Goal: Task Accomplishment & Management: Complete application form

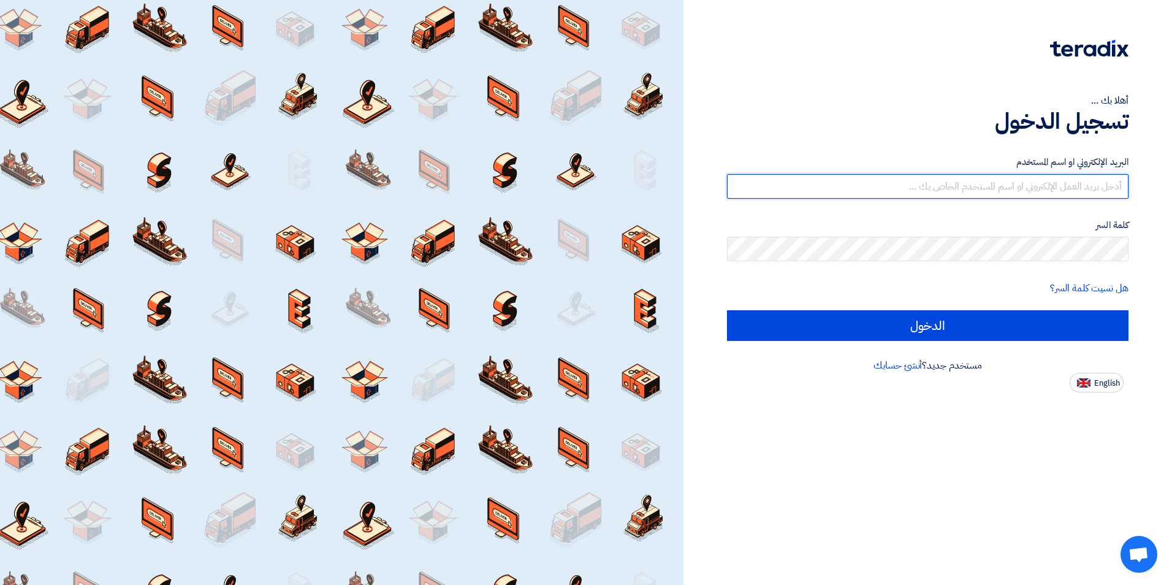
click at [1032, 188] on input "text" at bounding box center [927, 186] width 401 height 25
type input "ش"
type input "[EMAIL_ADDRESS][DOMAIN_NAME]"
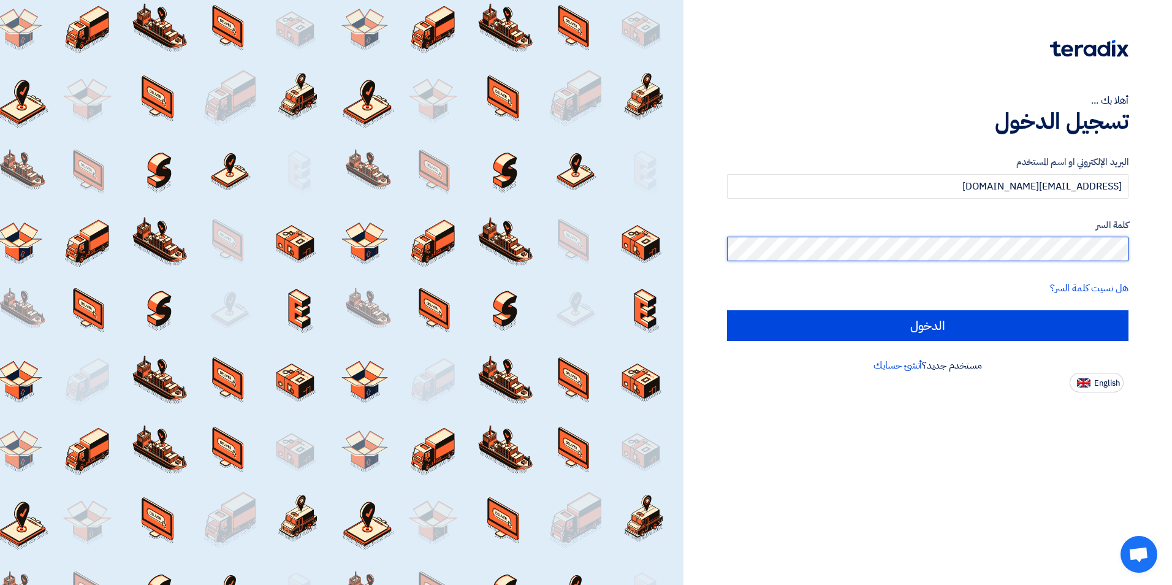
click at [727, 310] on input "الدخول" at bounding box center [927, 325] width 401 height 31
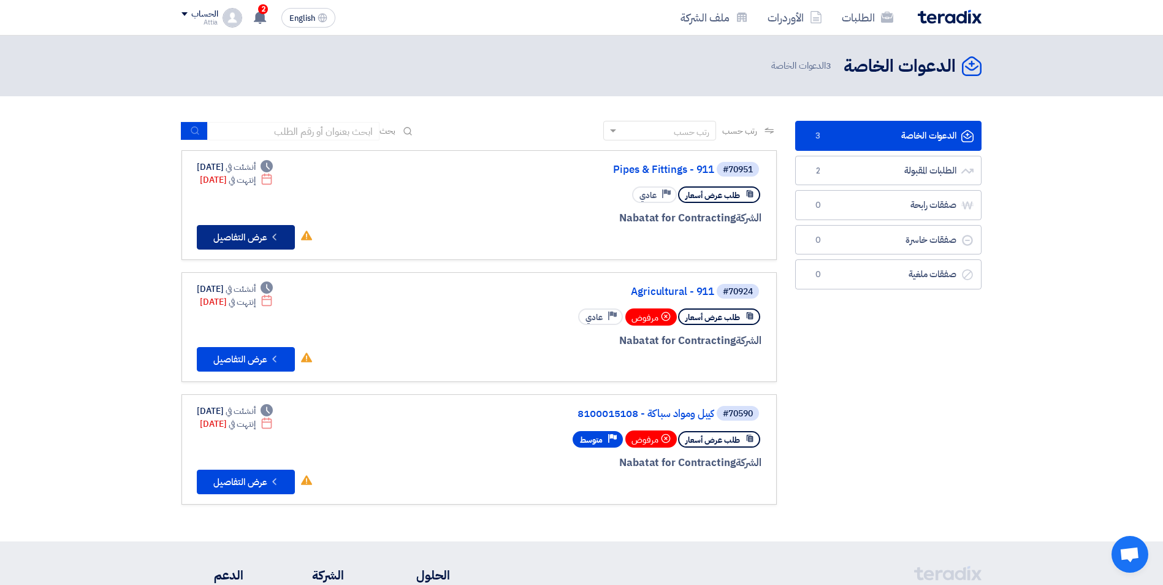
click at [262, 244] on button "Check details عرض التفاصيل" at bounding box center [246, 237] width 98 height 25
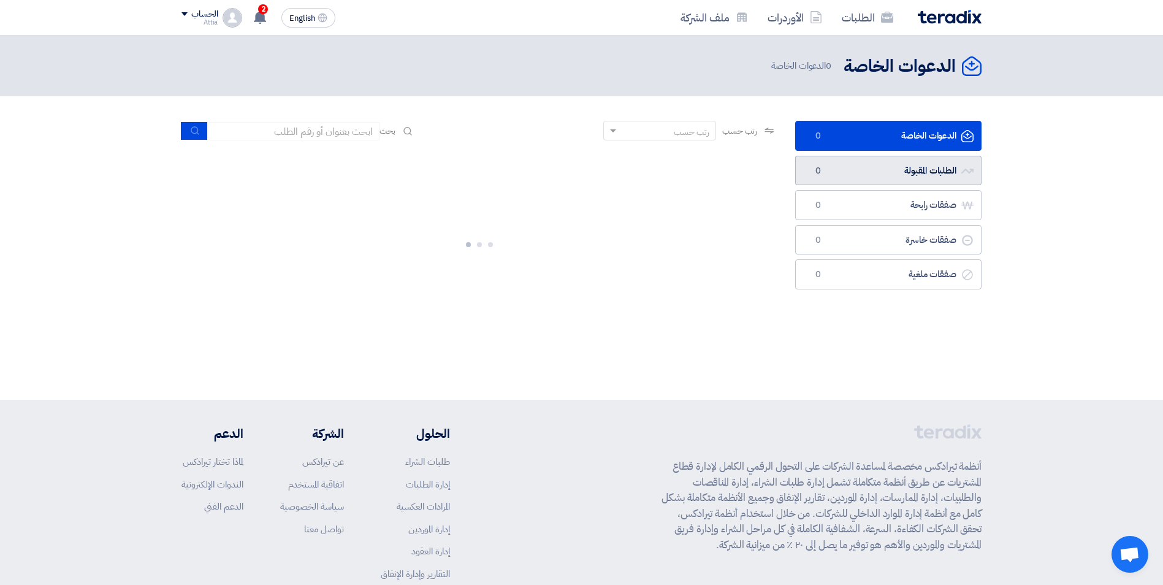
click at [939, 177] on link "الطلبات المقبولة الطلبات المقبولة 0" at bounding box center [888, 171] width 186 height 30
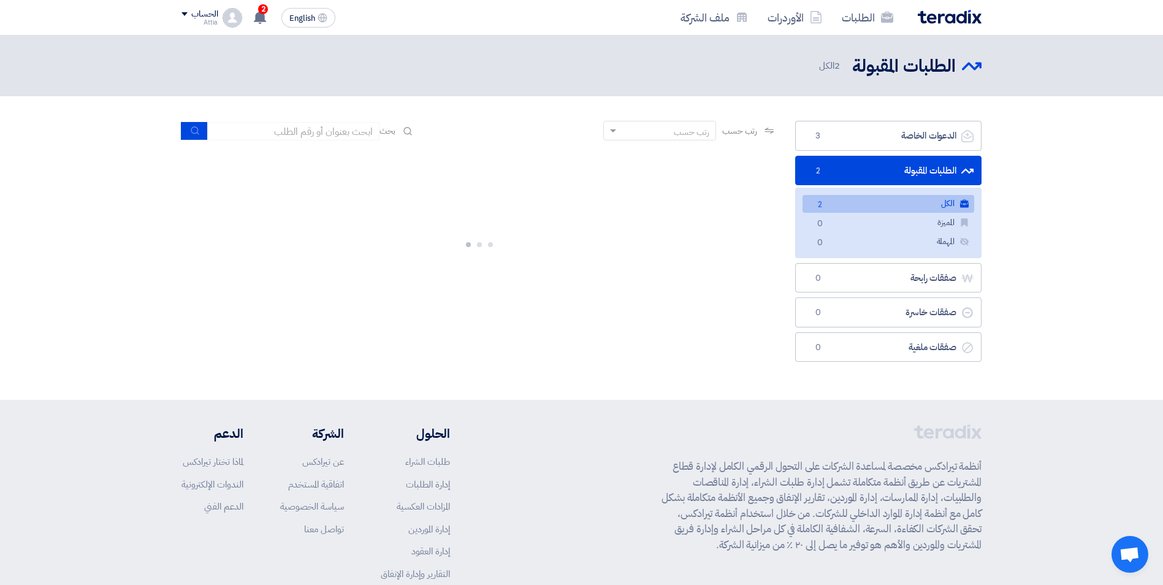
click at [934, 205] on link "الكل الكل 2" at bounding box center [888, 204] width 172 height 18
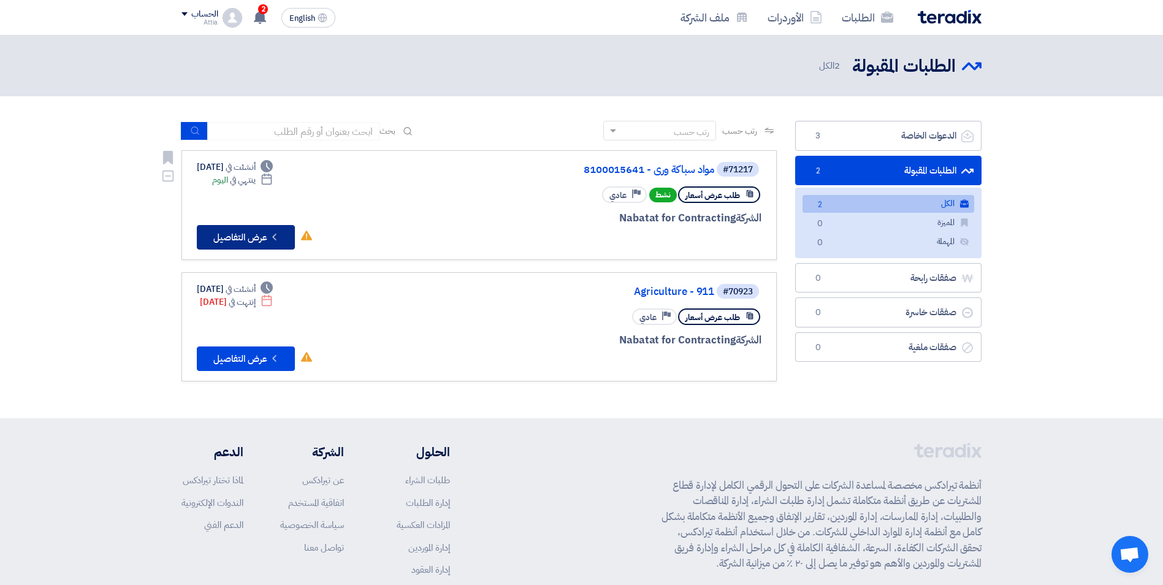
click at [268, 240] on button "Check details عرض التفاصيل" at bounding box center [246, 237] width 98 height 25
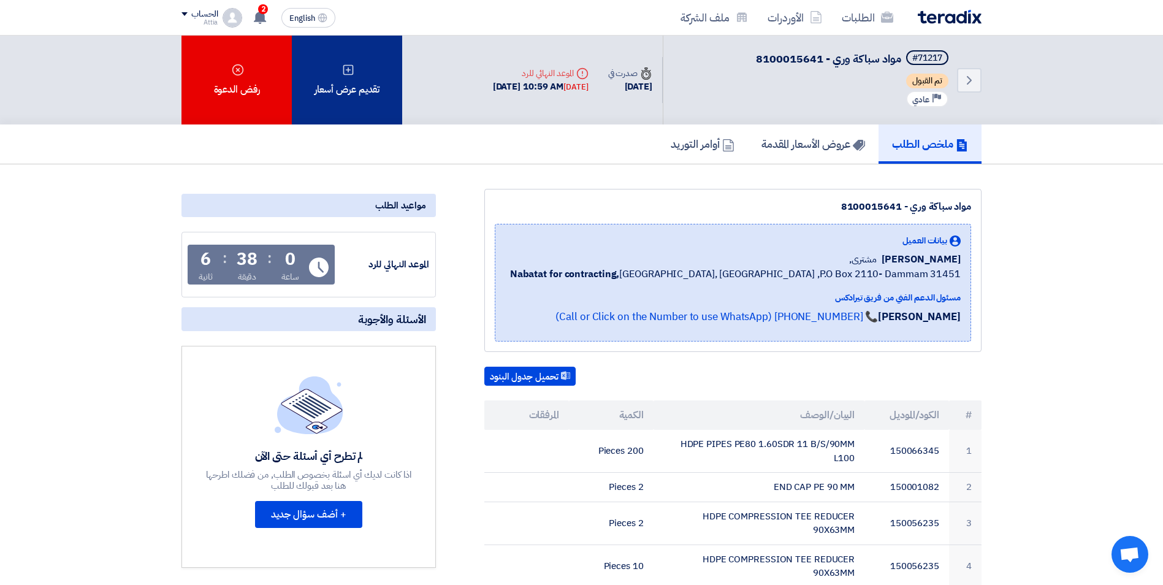
click at [370, 104] on div "تقديم عرض أسعار" at bounding box center [347, 80] width 110 height 89
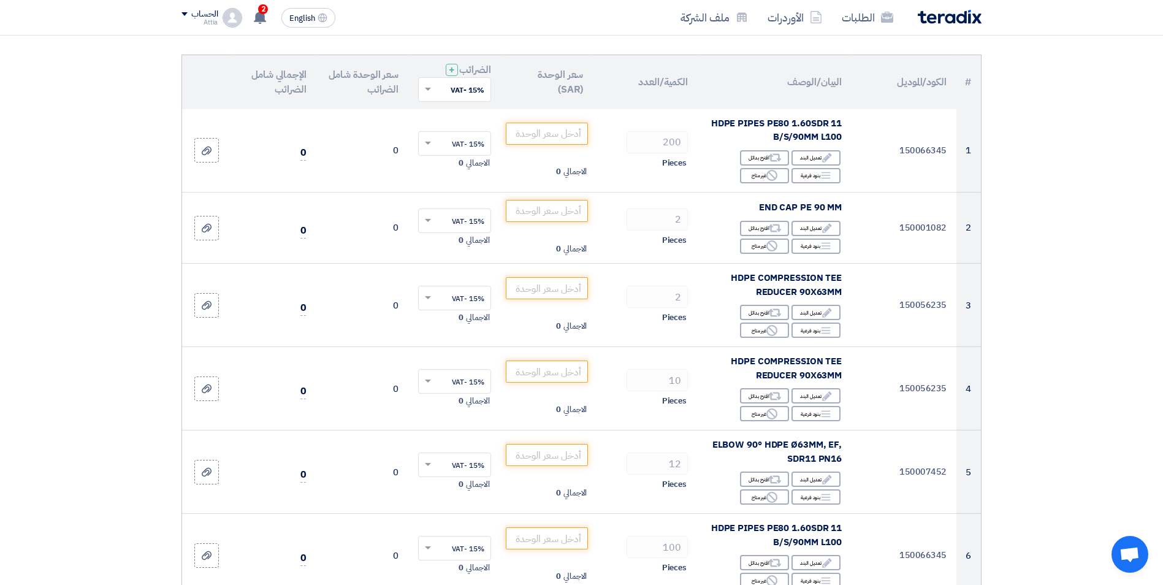
scroll to position [61, 0]
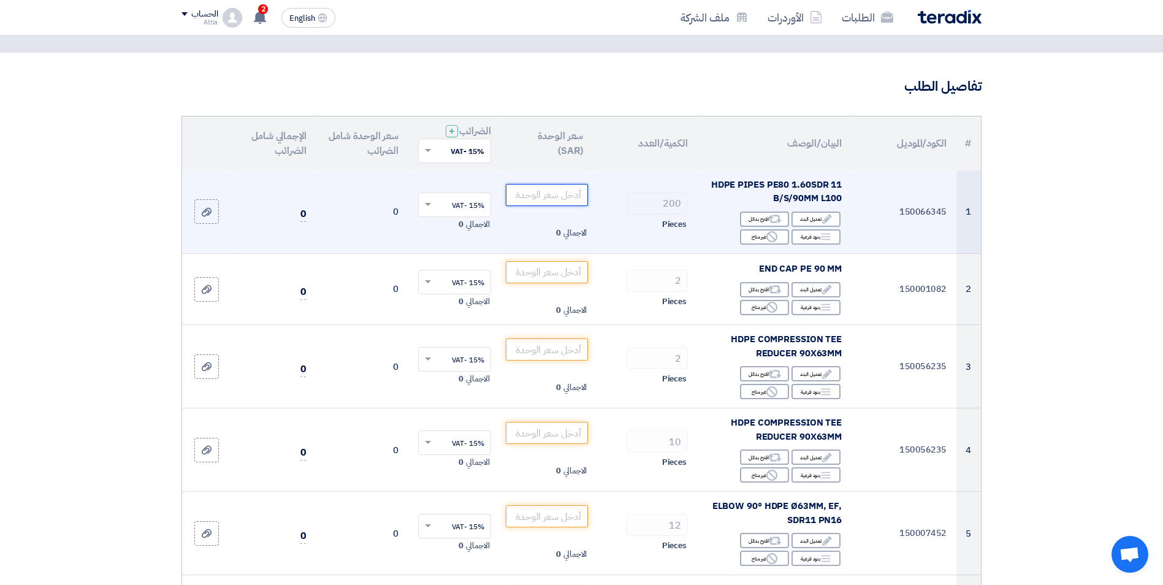
click at [565, 197] on input "number" at bounding box center [547, 195] width 83 height 22
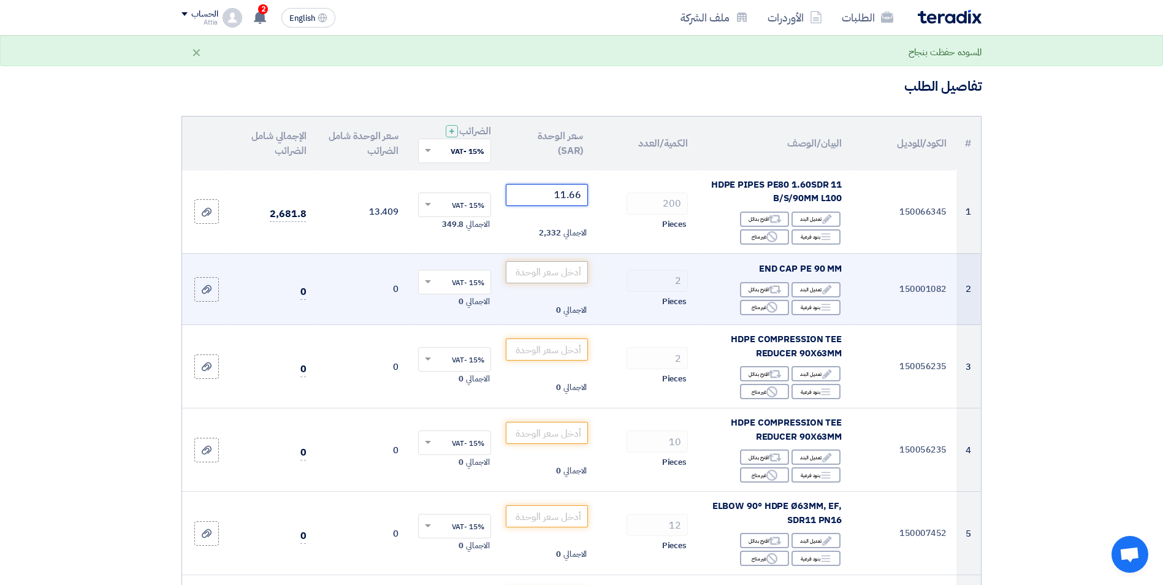
type input "11.66"
click at [558, 273] on input "number" at bounding box center [547, 272] width 83 height 22
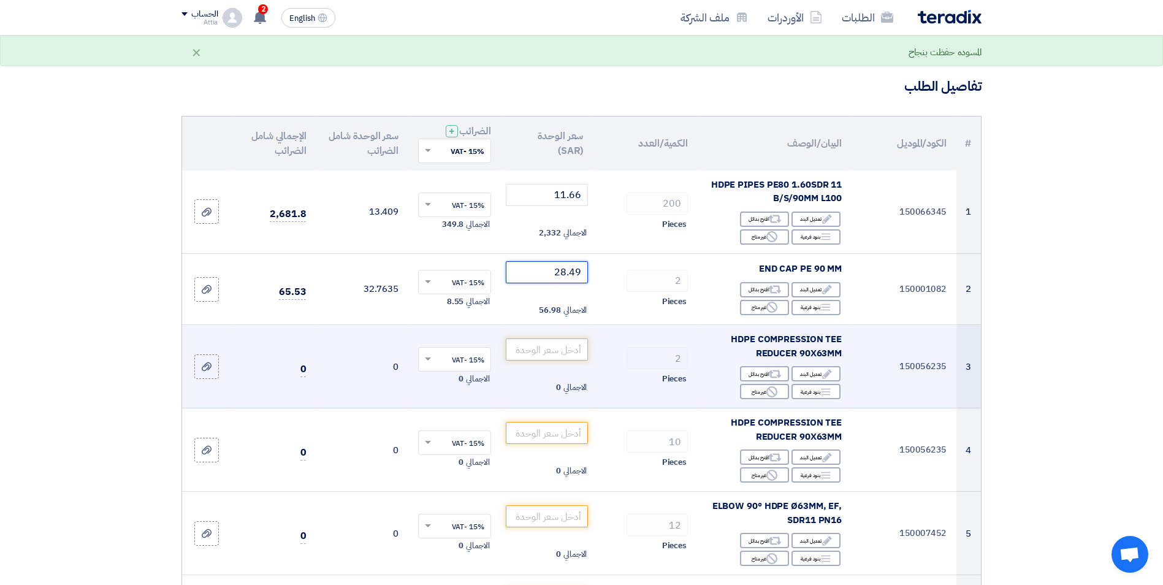
type input "28.49"
click at [559, 346] on input "number" at bounding box center [547, 349] width 83 height 22
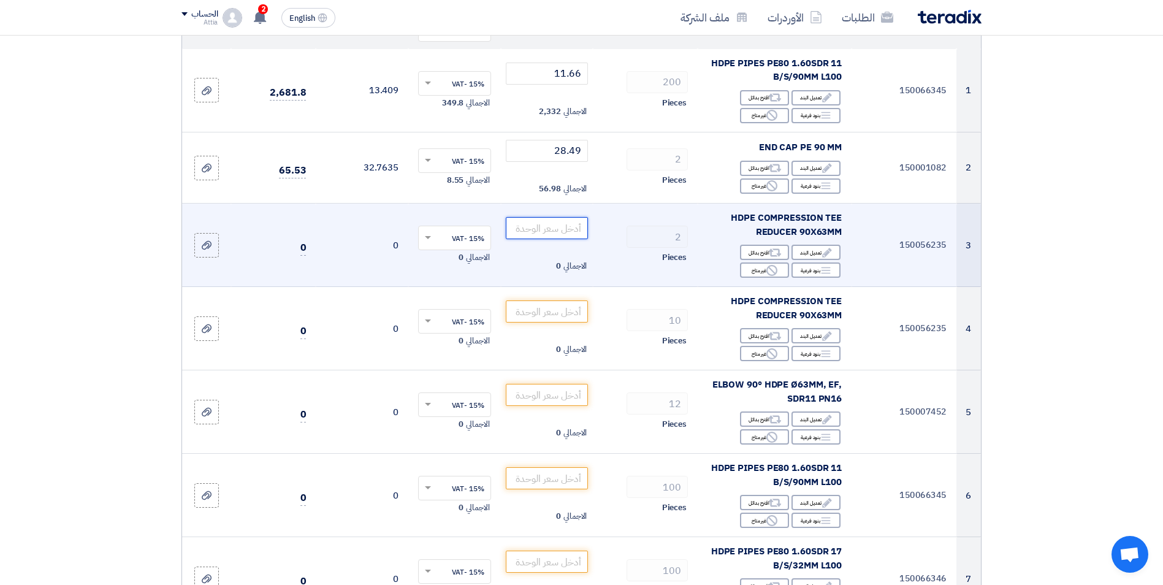
scroll to position [184, 0]
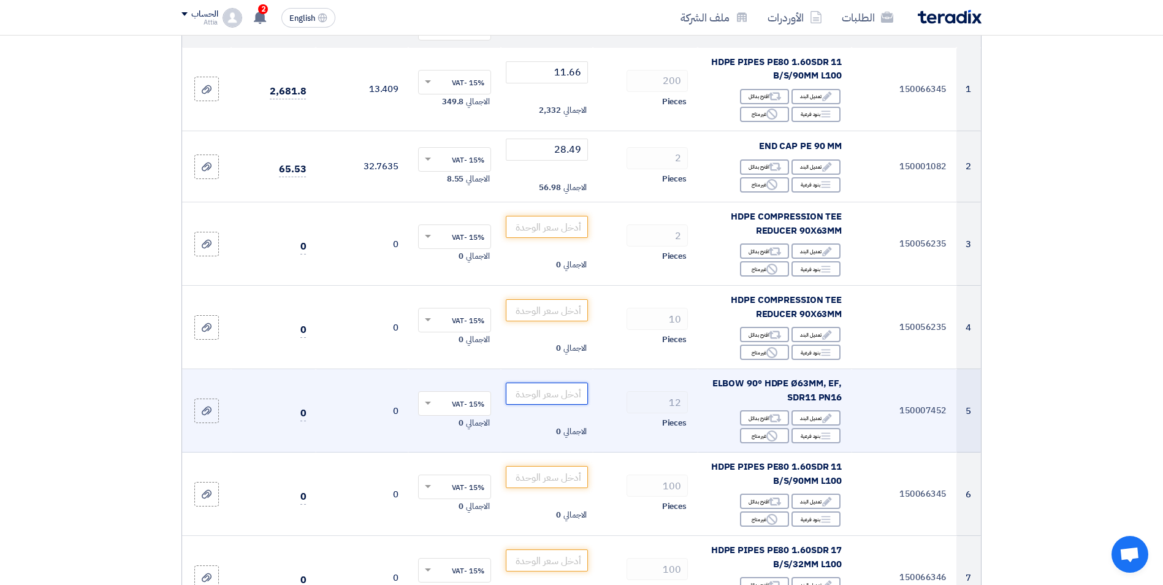
click at [547, 395] on input "number" at bounding box center [547, 393] width 83 height 22
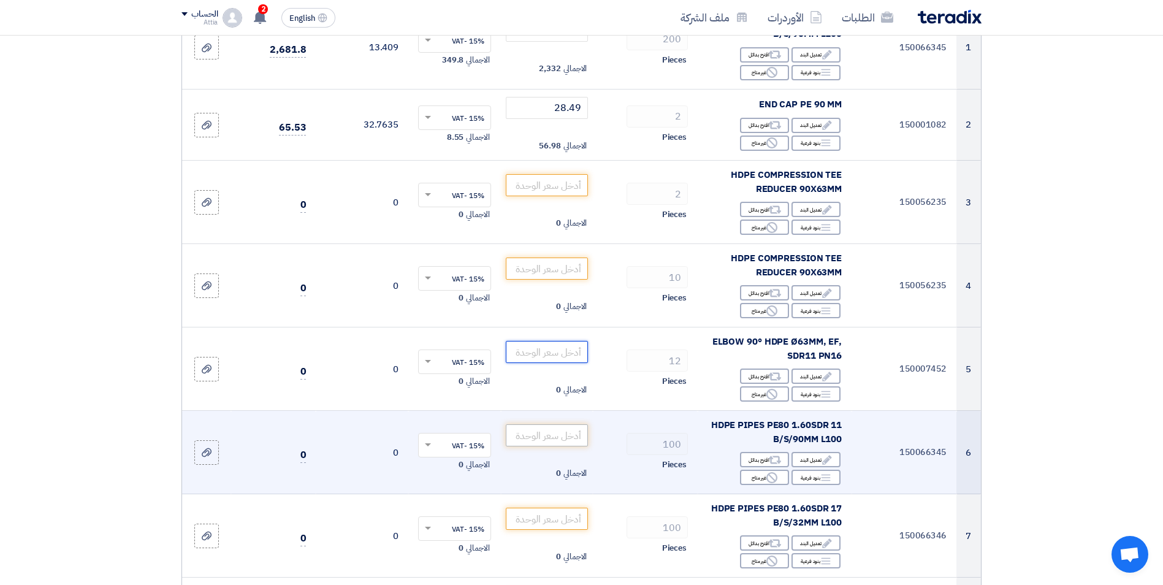
scroll to position [245, 0]
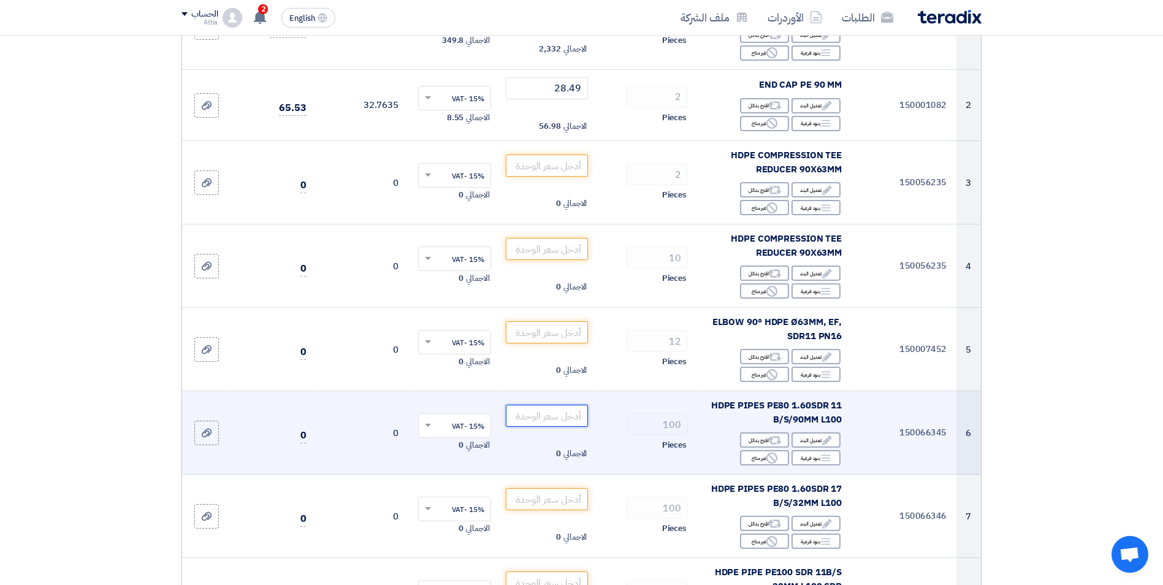
click at [561, 416] on input "number" at bounding box center [547, 416] width 83 height 22
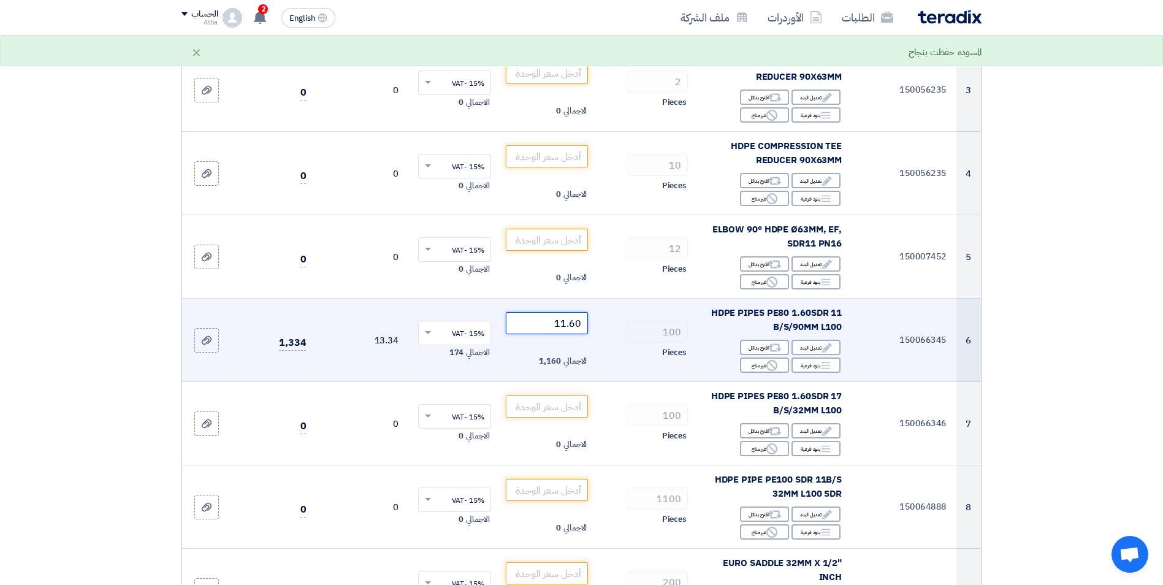
scroll to position [368, 0]
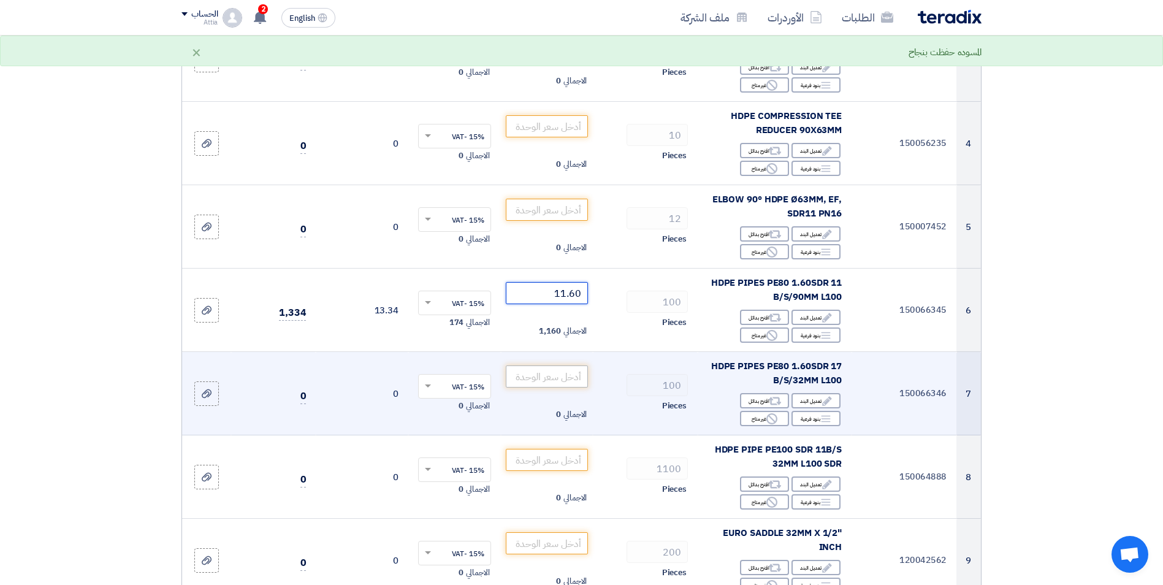
type input "11.60"
click at [555, 378] on input "number" at bounding box center [547, 376] width 83 height 22
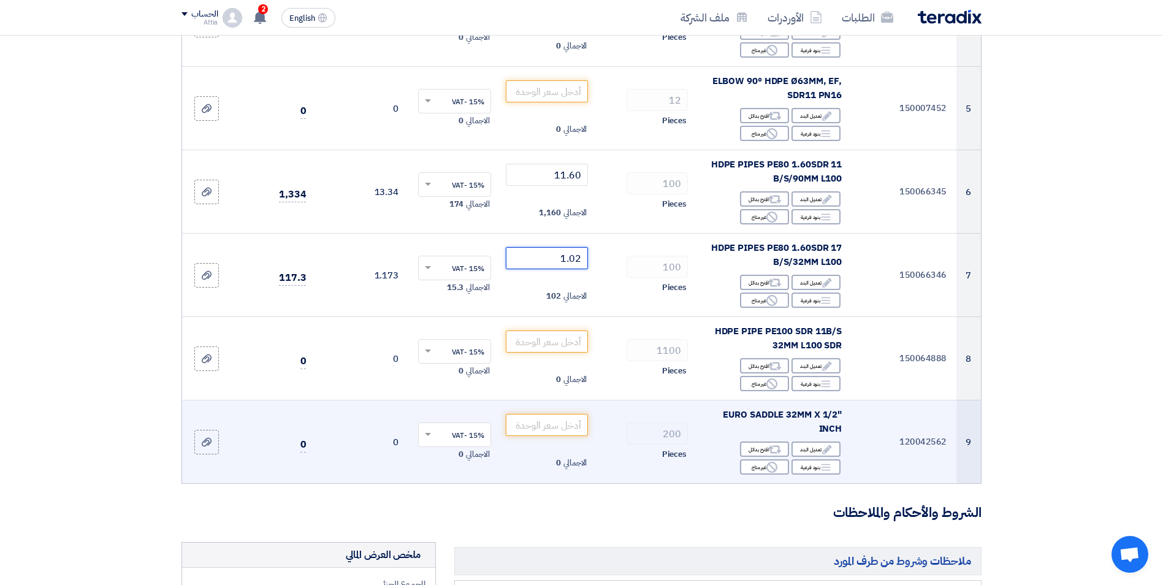
scroll to position [490, 0]
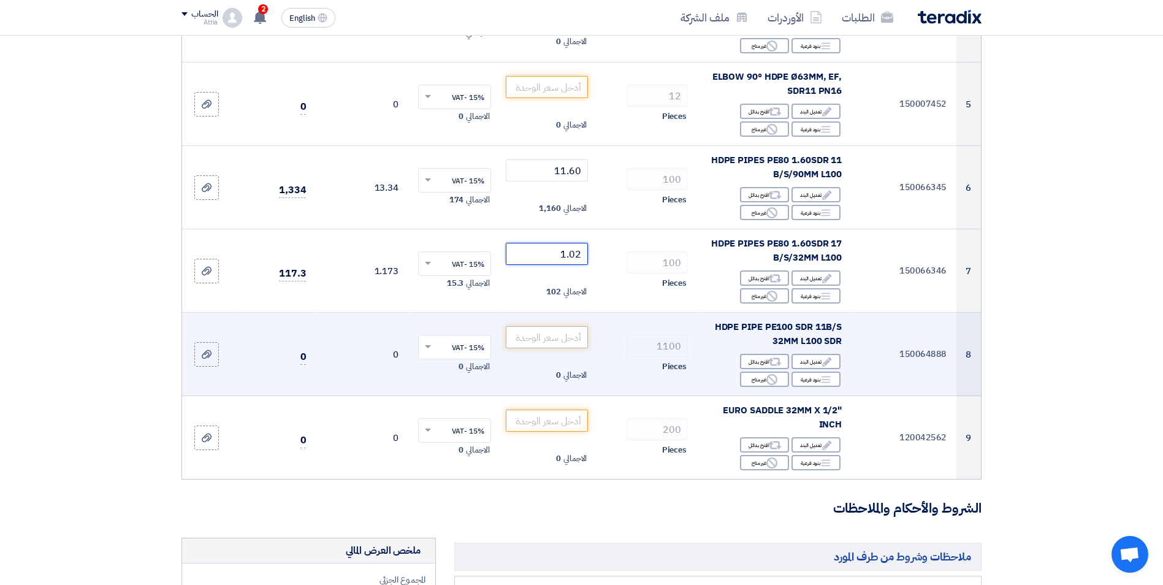
type input "1.02"
click at [565, 336] on input "number" at bounding box center [547, 337] width 83 height 22
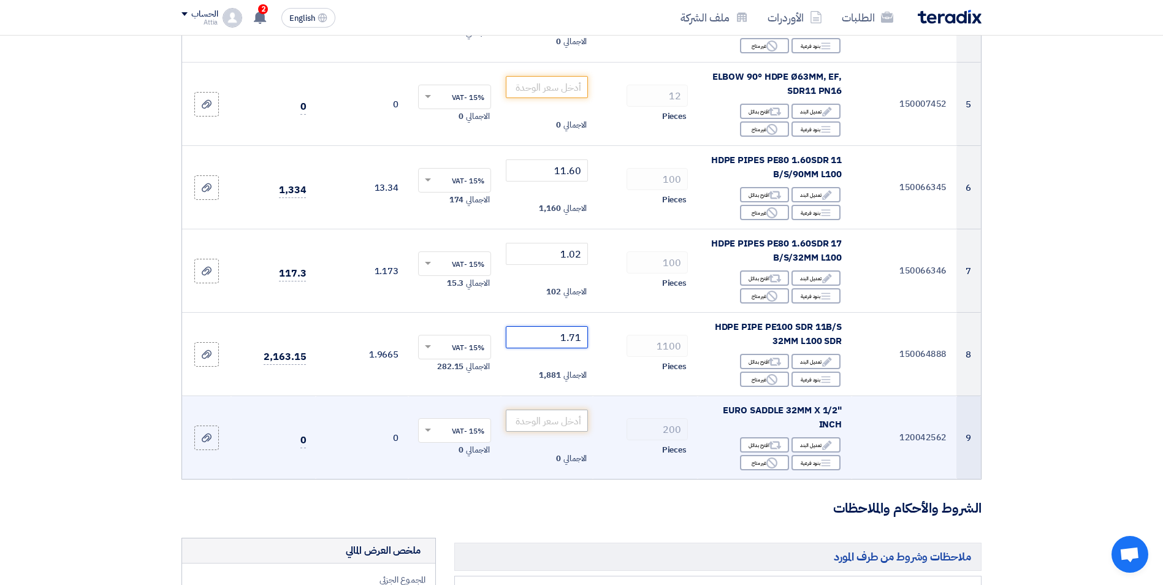
type input "1.71"
click at [549, 420] on input "number" at bounding box center [547, 420] width 83 height 22
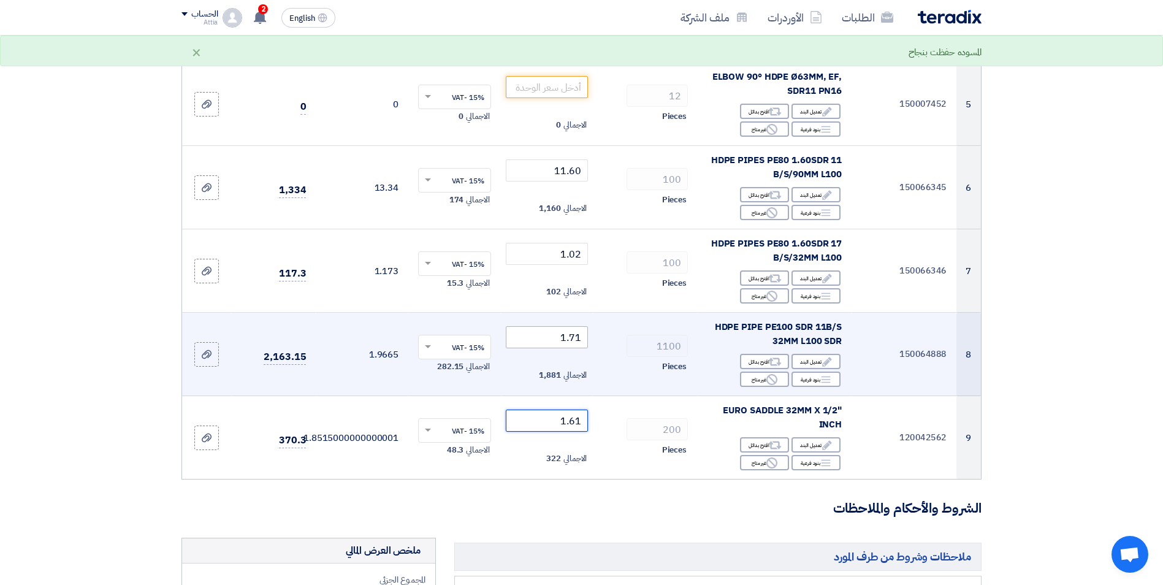
type input "1.61"
click at [569, 343] on input "1.71" at bounding box center [547, 337] width 83 height 22
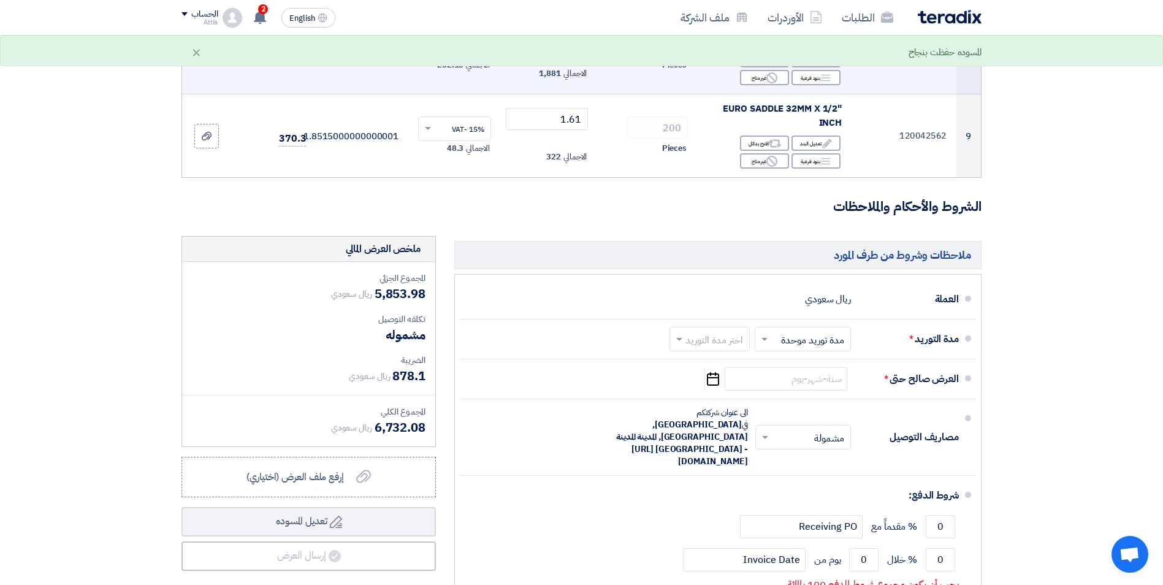
scroll to position [797, 0]
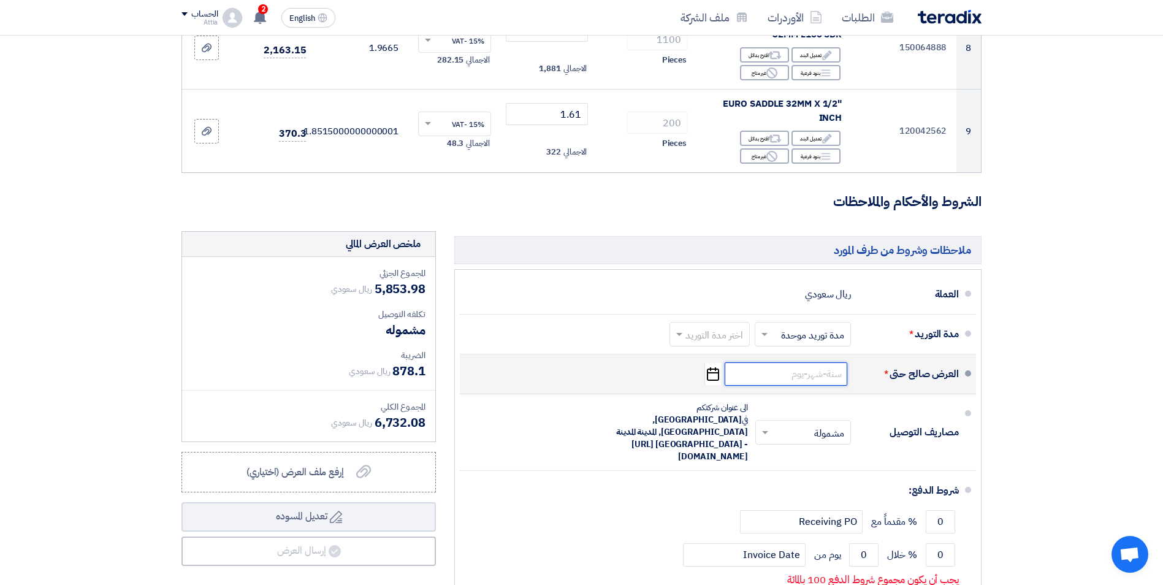
click at [808, 377] on input at bounding box center [786, 373] width 123 height 23
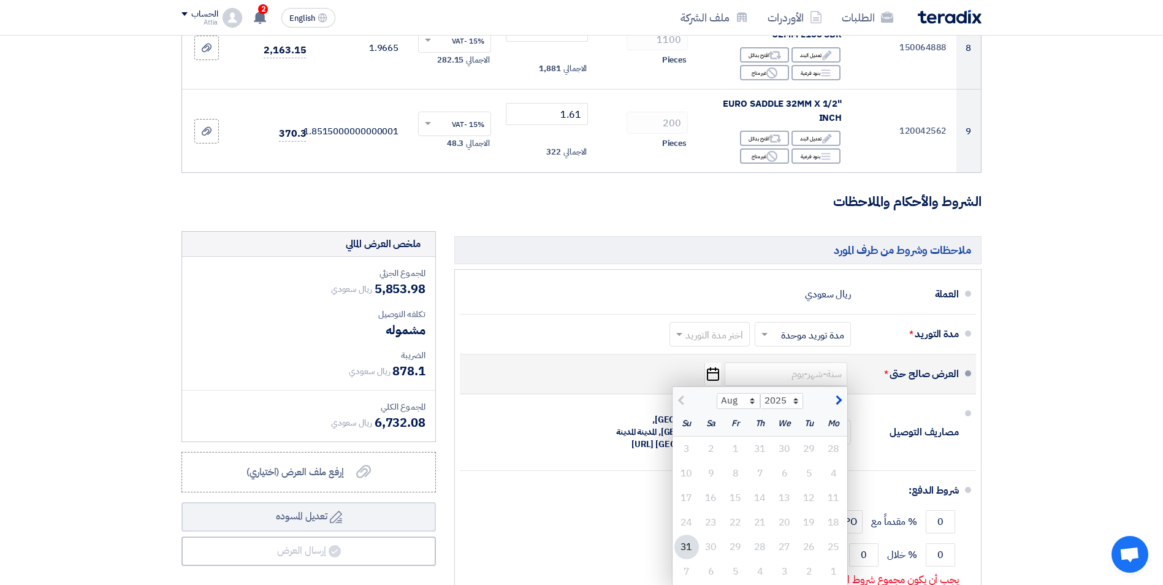
click at [679, 402] on div at bounding box center [694, 399] width 44 height 12
click at [837, 401] on span "button" at bounding box center [837, 400] width 7 height 13
select select "9"
click at [810, 473] on div "9" at bounding box center [809, 473] width 25 height 25
type input "[DATE]"
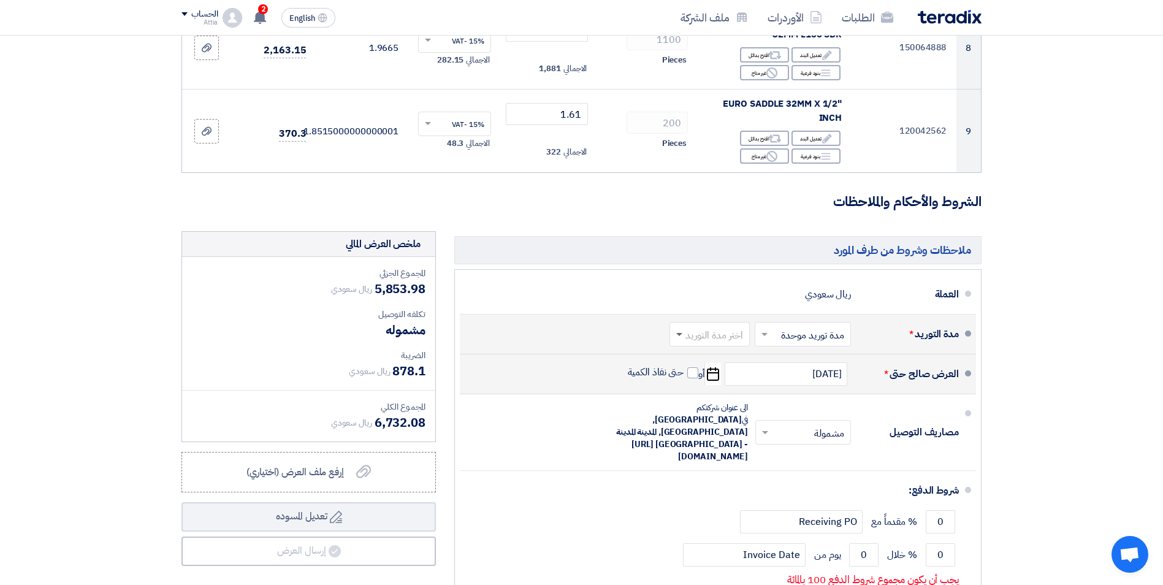
click at [681, 336] on span at bounding box center [677, 334] width 15 height 12
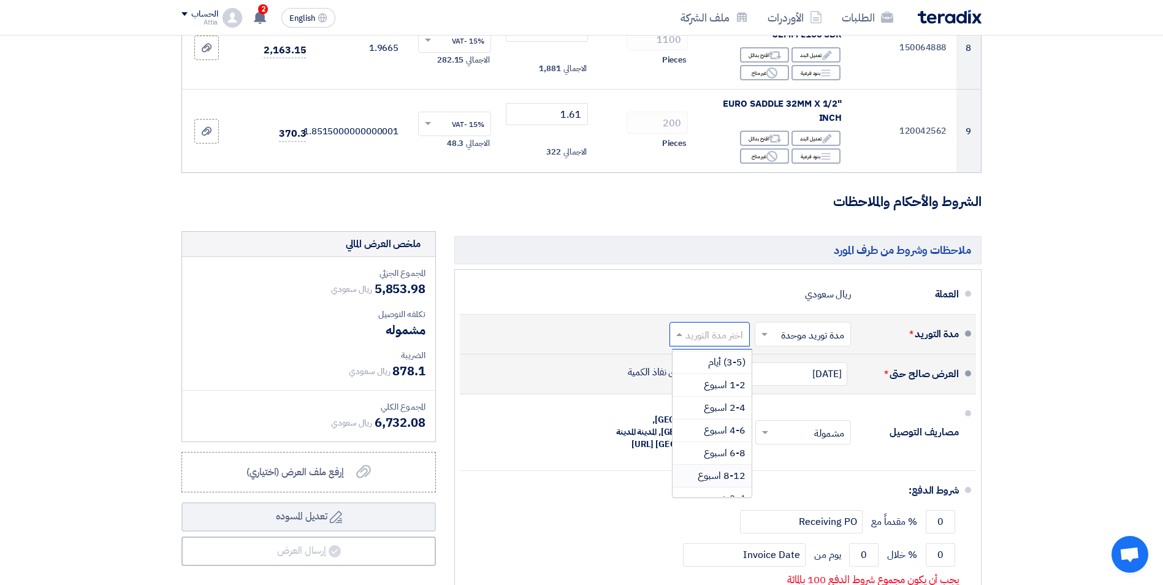
scroll to position [0, 0]
click at [729, 405] on span "1-2 اسبوع" at bounding box center [725, 405] width 42 height 15
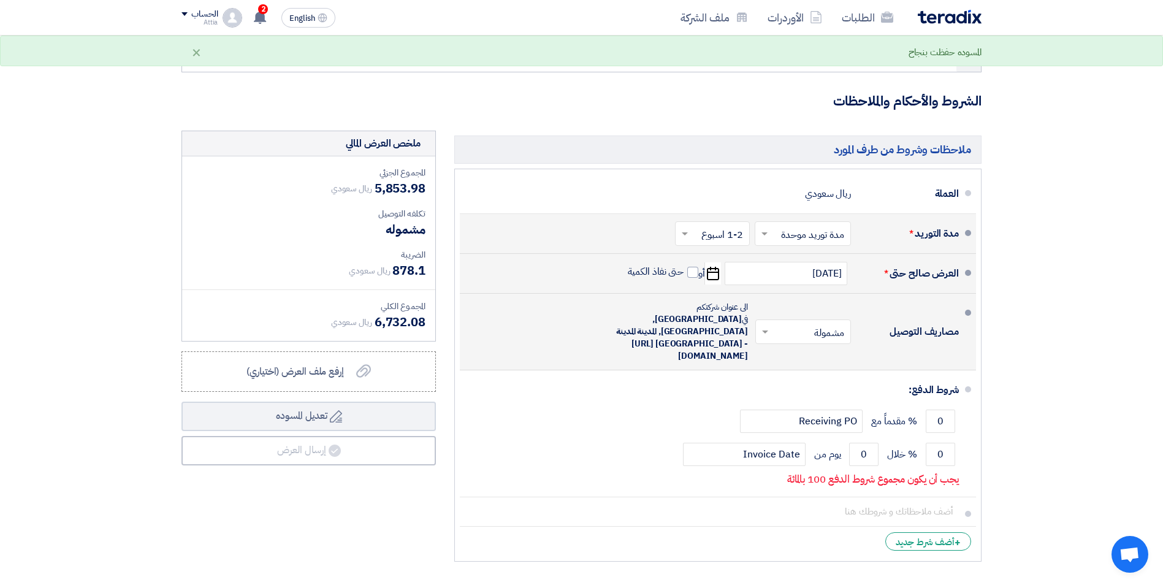
scroll to position [919, 0]
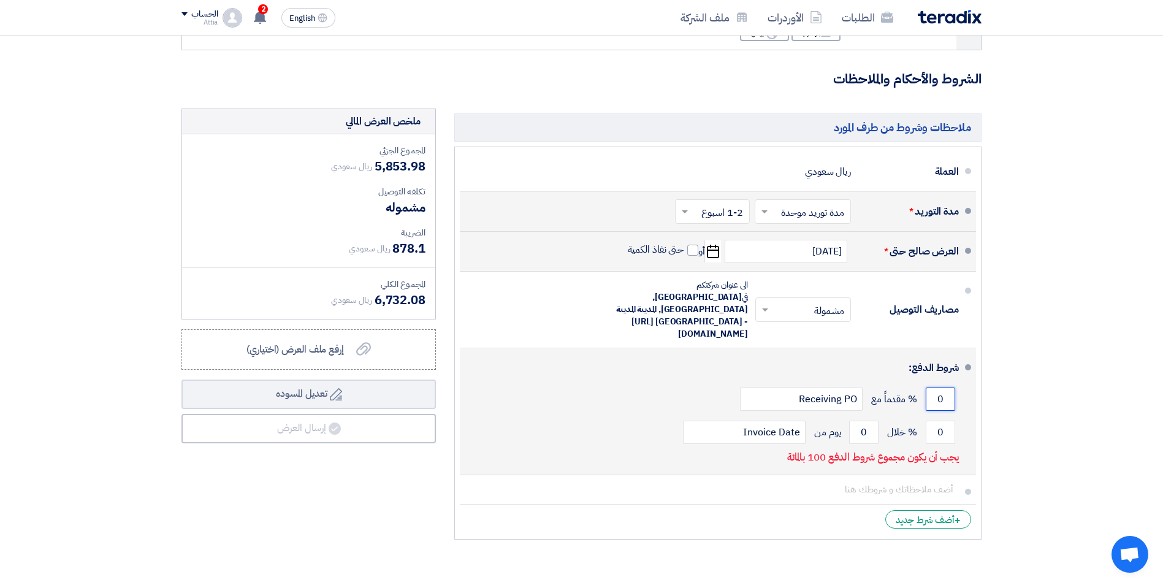
click at [943, 387] on input "0" at bounding box center [940, 398] width 29 height 23
click at [936, 387] on input "0" at bounding box center [940, 398] width 29 height 23
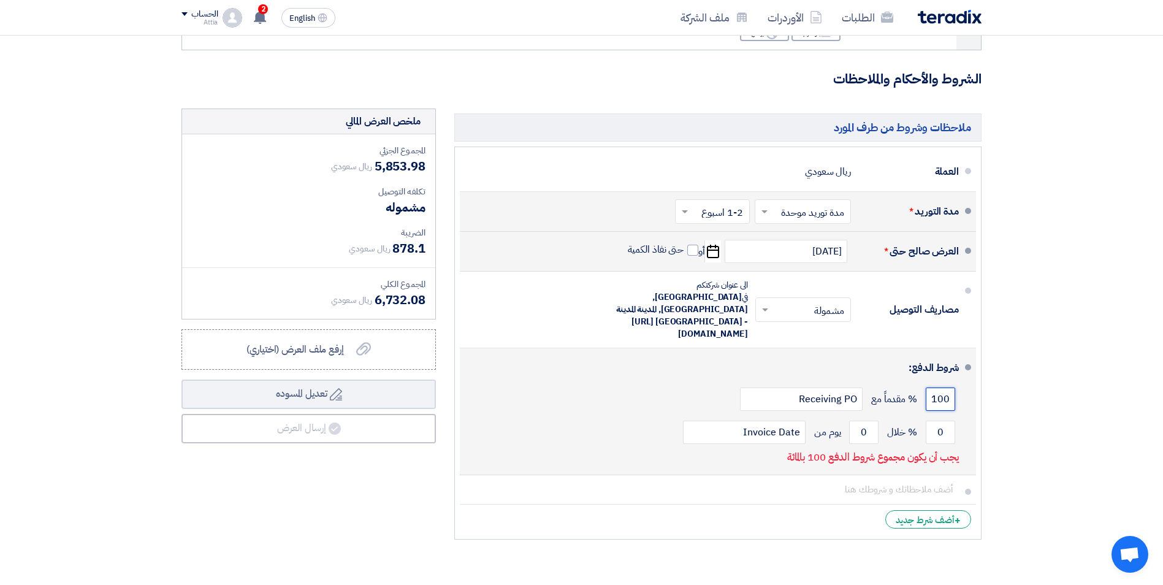
scroll to position [0, -5]
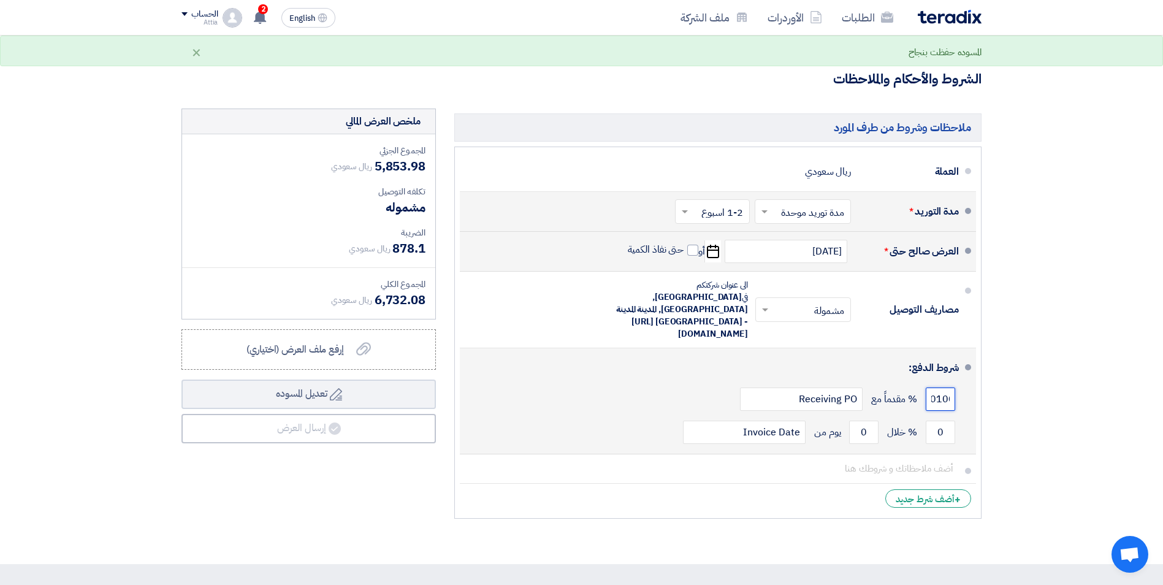
click at [938, 387] on input "0100" at bounding box center [940, 398] width 29 height 23
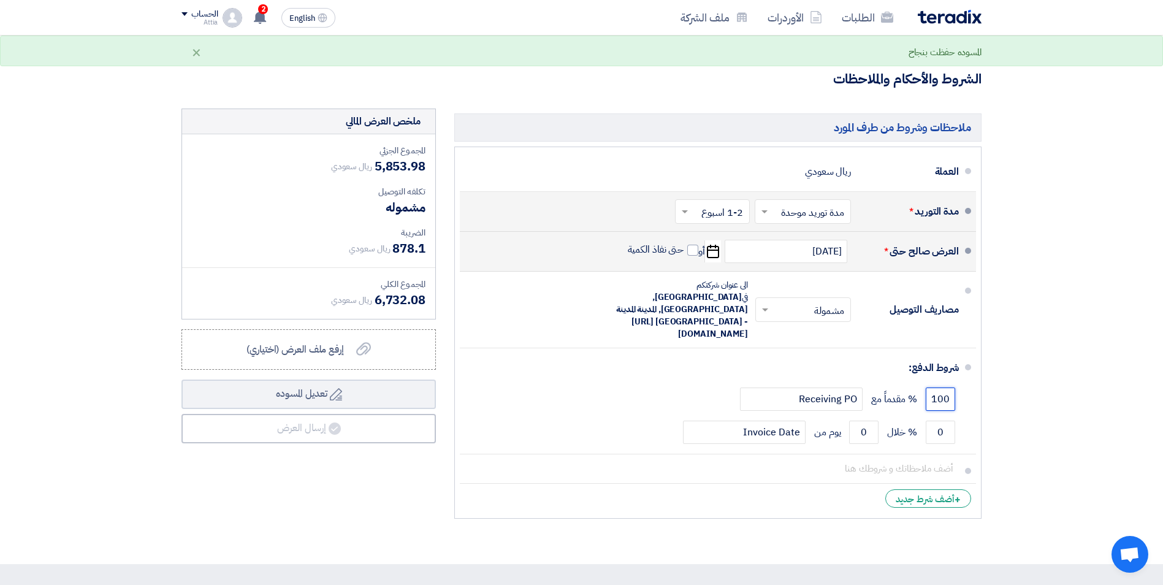
type input "100"
click at [775, 499] on div "ملاحظات وشروط من طرف المورد العملة ريال سعودي مدة التوريد * اختر مدة التوريد ×" at bounding box center [718, 316] width 546 height 416
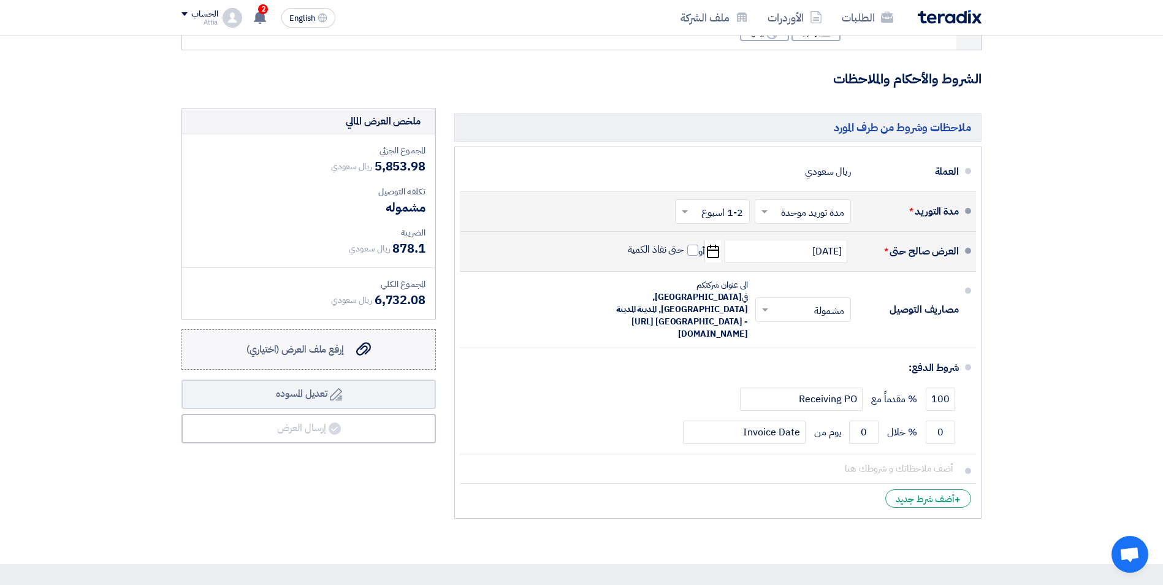
click at [362, 350] on use at bounding box center [363, 349] width 15 height 13
click at [0, 0] on input "إرفع ملف العرض (اختياري) إرفع ملف العرض (اختياري)" at bounding box center [0, 0] width 0 height 0
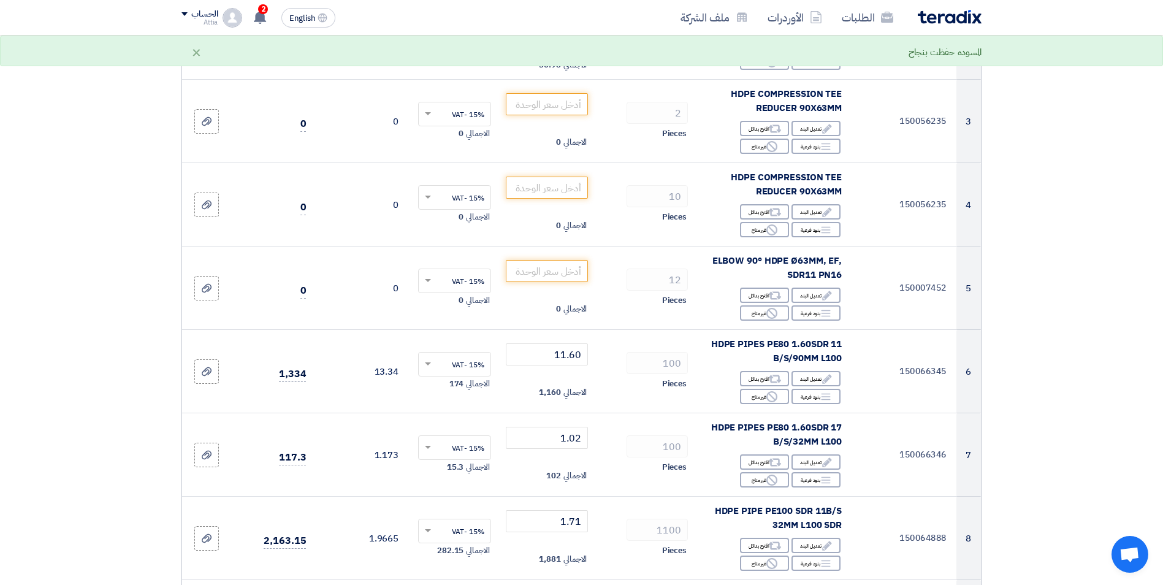
scroll to position [245, 0]
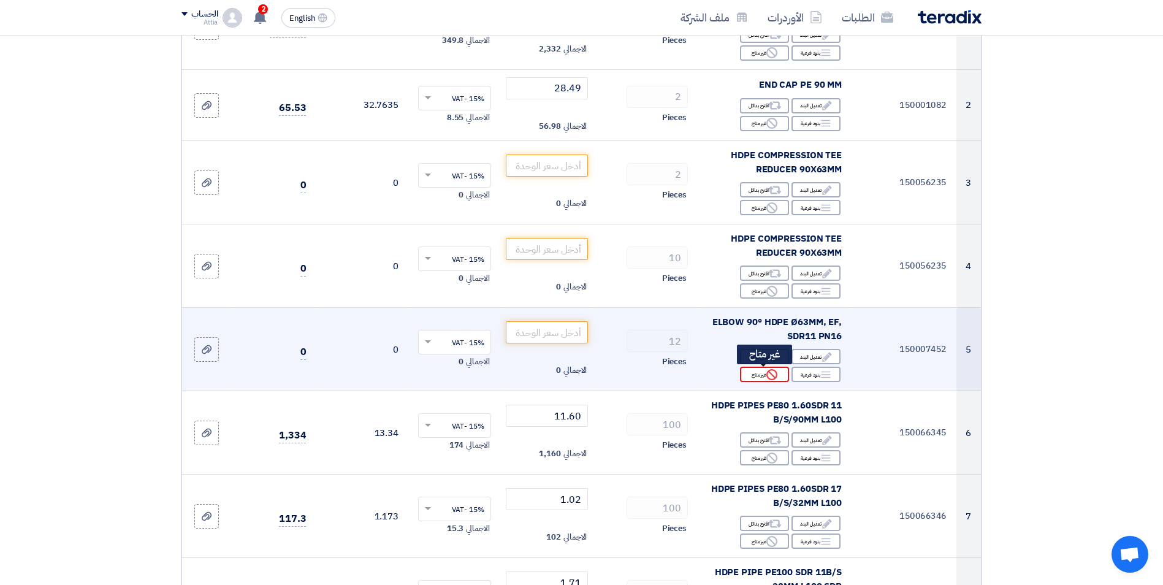
click at [763, 378] on div "Reject غير متاح" at bounding box center [764, 374] width 49 height 15
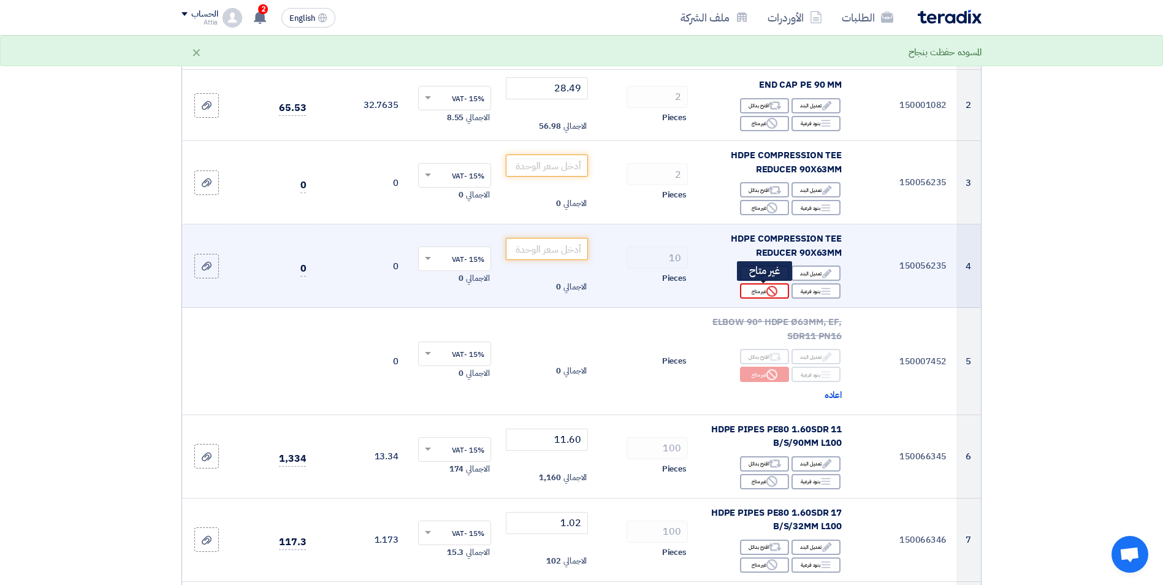
click at [763, 292] on div "Reject غير متاح" at bounding box center [764, 290] width 49 height 15
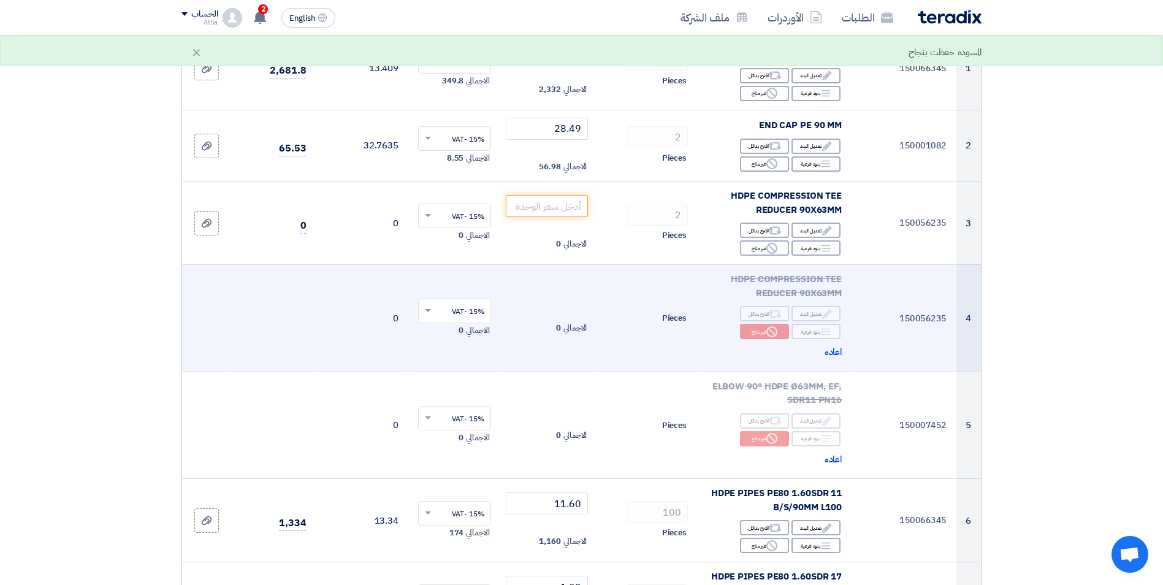
scroll to position [184, 0]
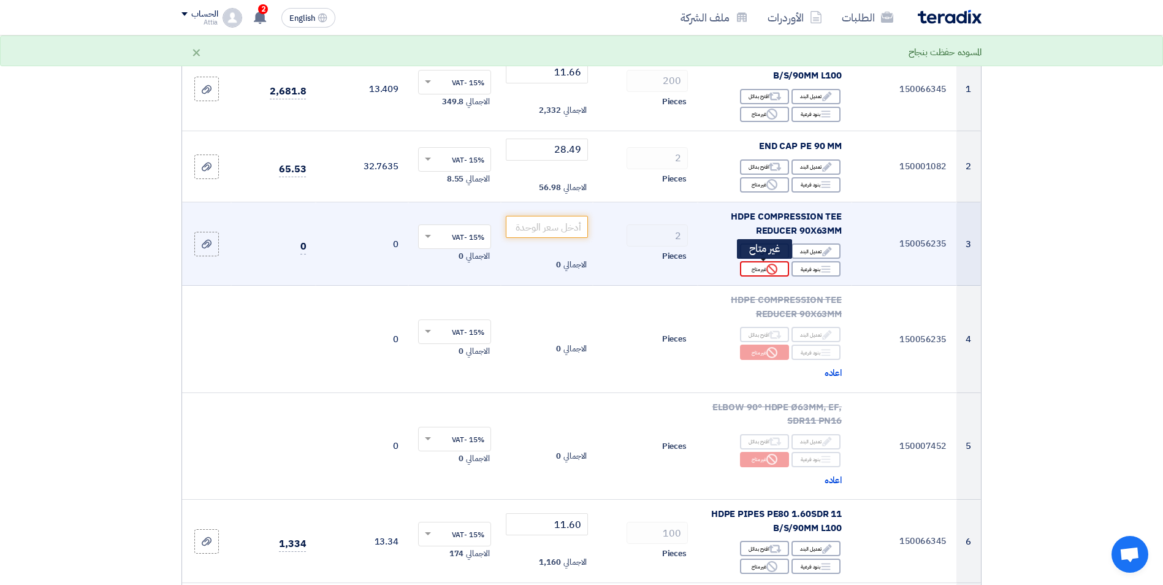
click at [759, 268] on div "Reject غير متاح" at bounding box center [764, 268] width 49 height 15
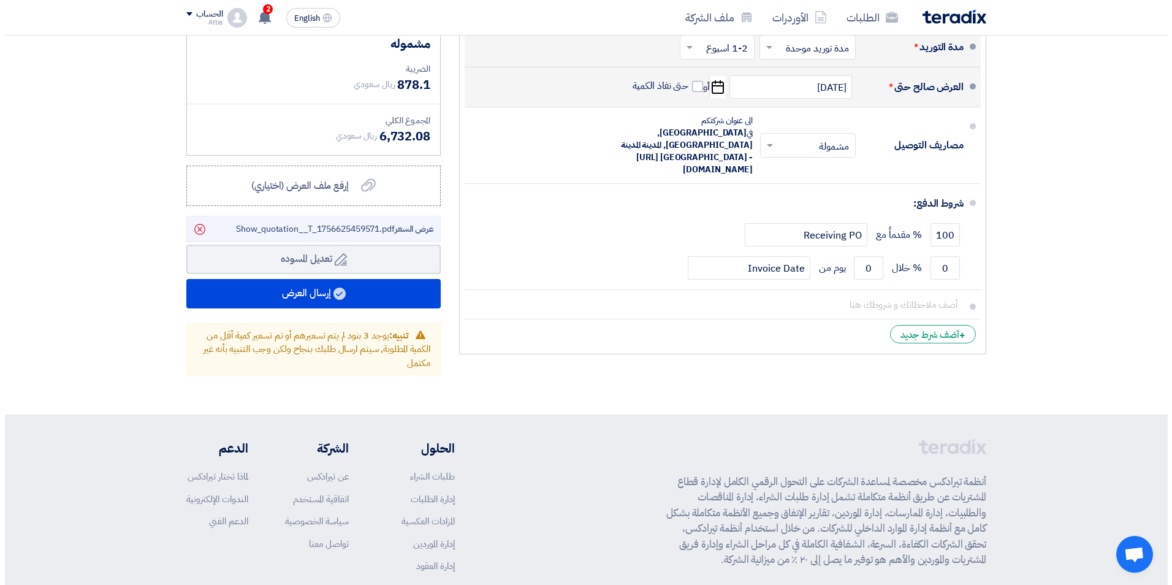
scroll to position [1165, 0]
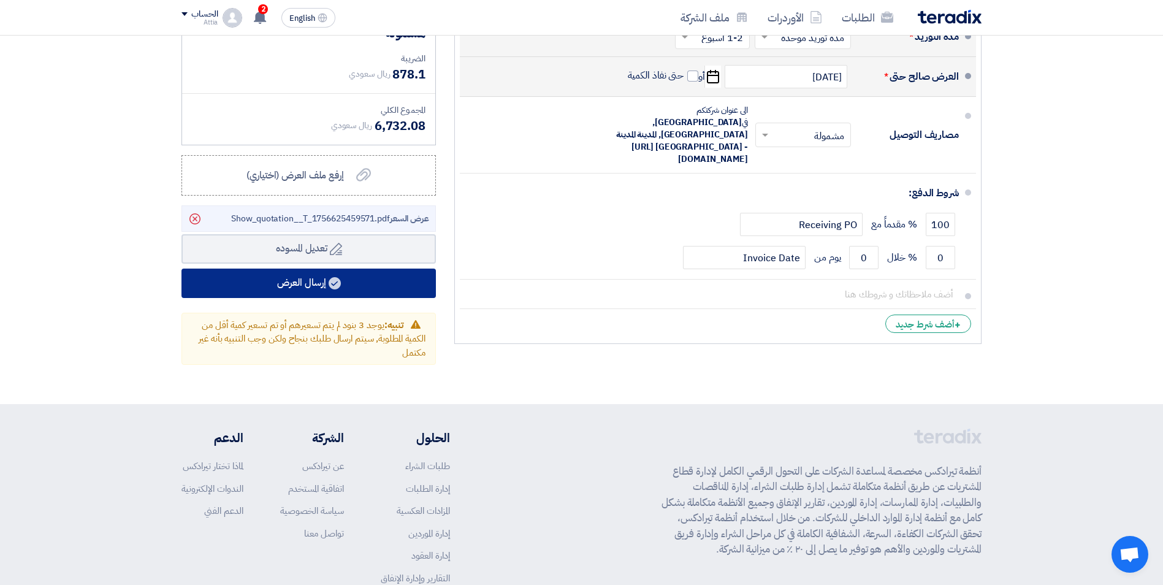
click at [305, 286] on button "إرسال العرض" at bounding box center [308, 282] width 254 height 29
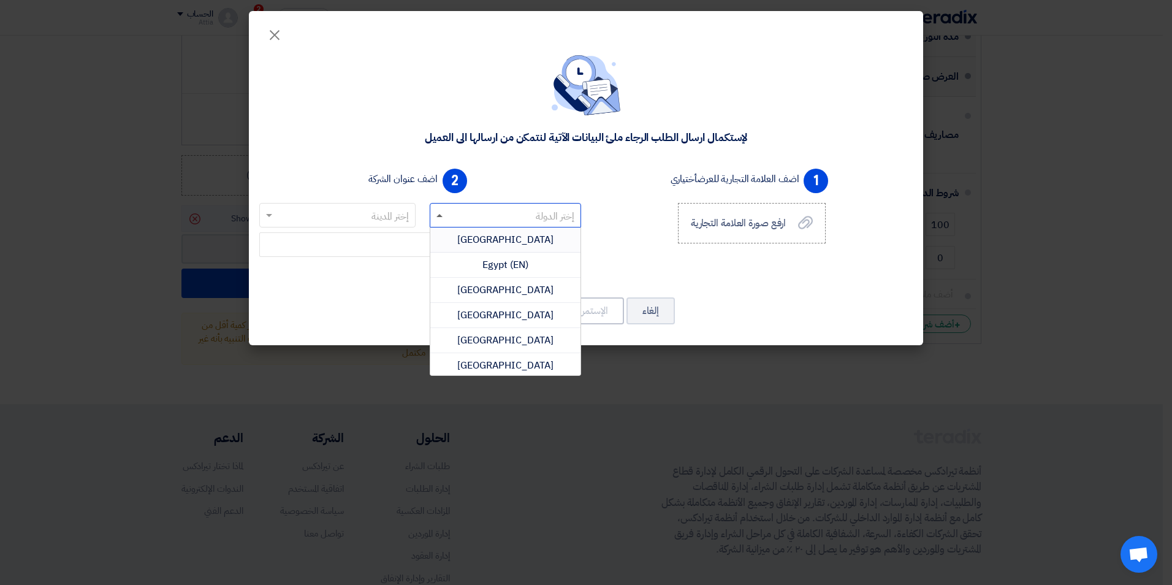
click at [439, 214] on span at bounding box center [439, 215] width 6 height 3
type input "sa"
click at [498, 312] on span "[GEOGRAPHIC_DATA]" at bounding box center [505, 315] width 96 height 15
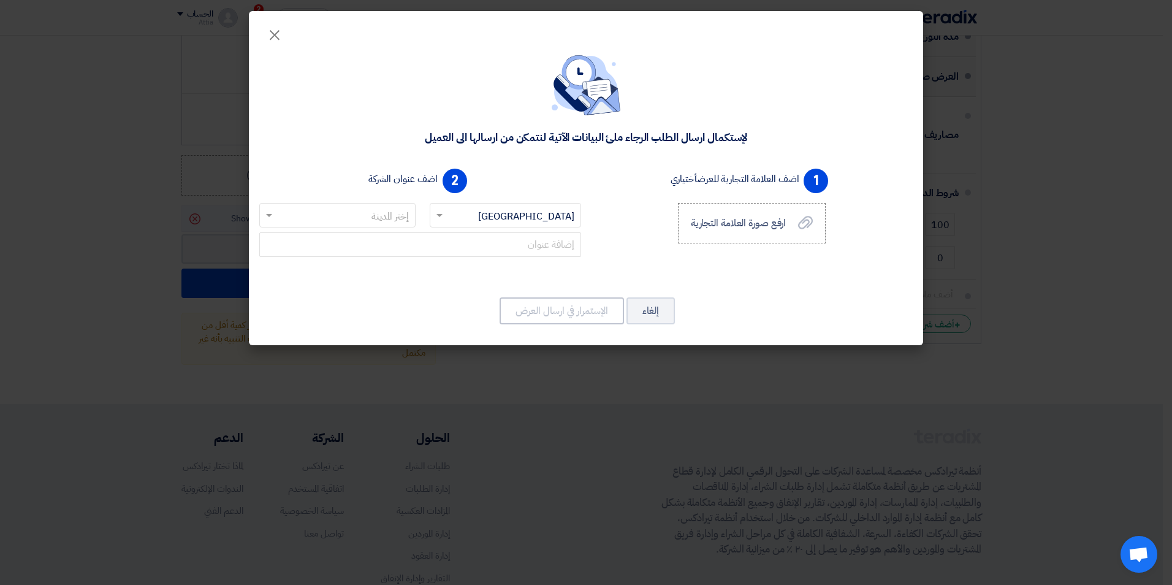
click at [386, 220] on input "text" at bounding box center [344, 216] width 132 height 20
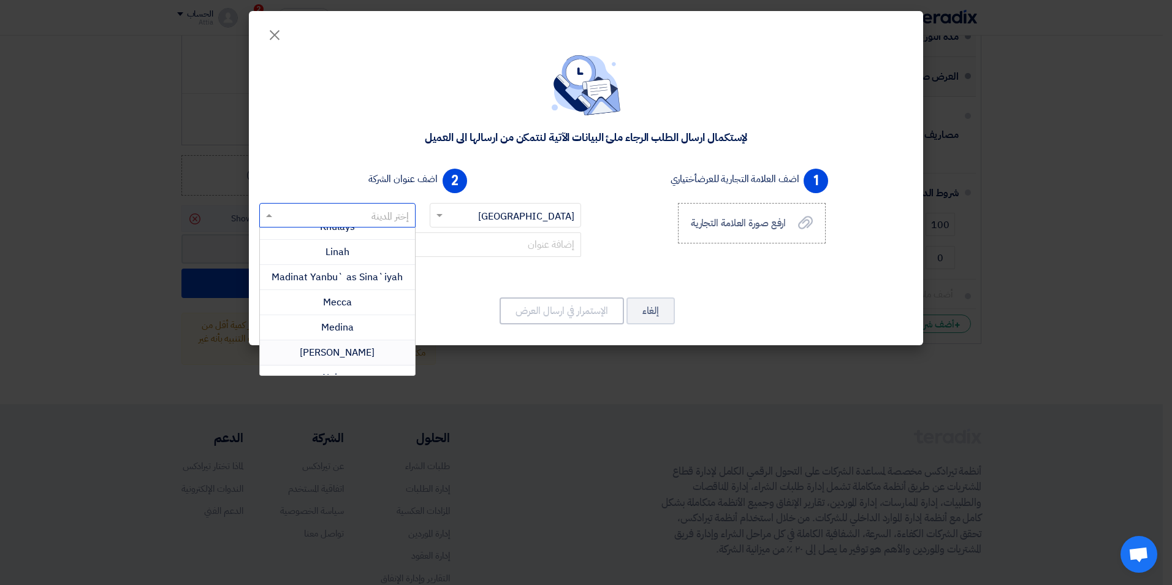
scroll to position [552, 0]
click at [350, 269] on span "Medina" at bounding box center [337, 266] width 32 height 15
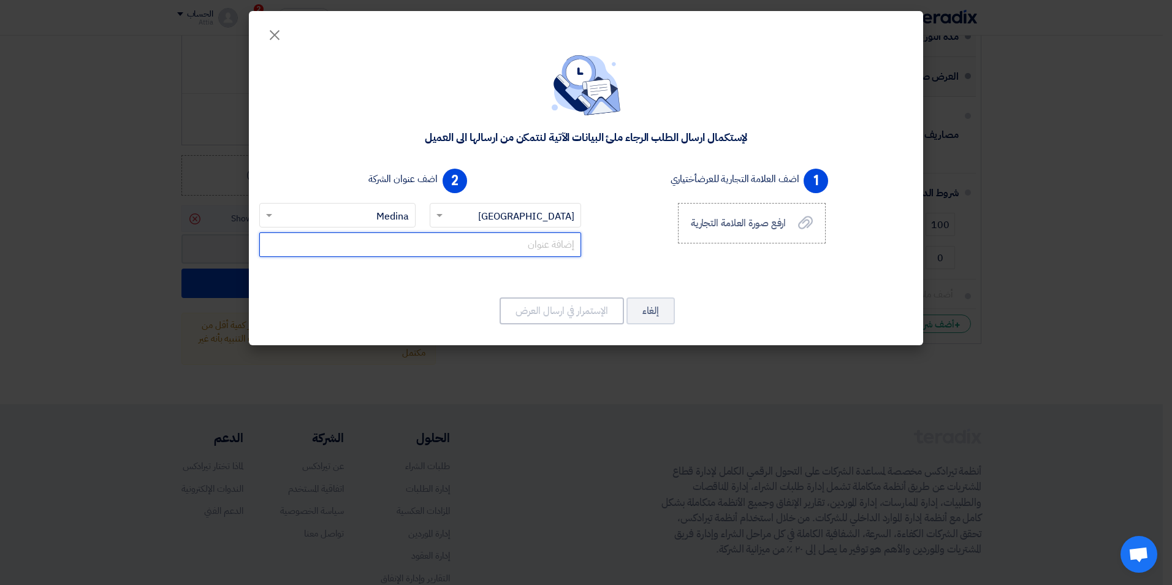
click at [509, 249] on input "text" at bounding box center [420, 244] width 322 height 25
type input "o"
type input "خ"
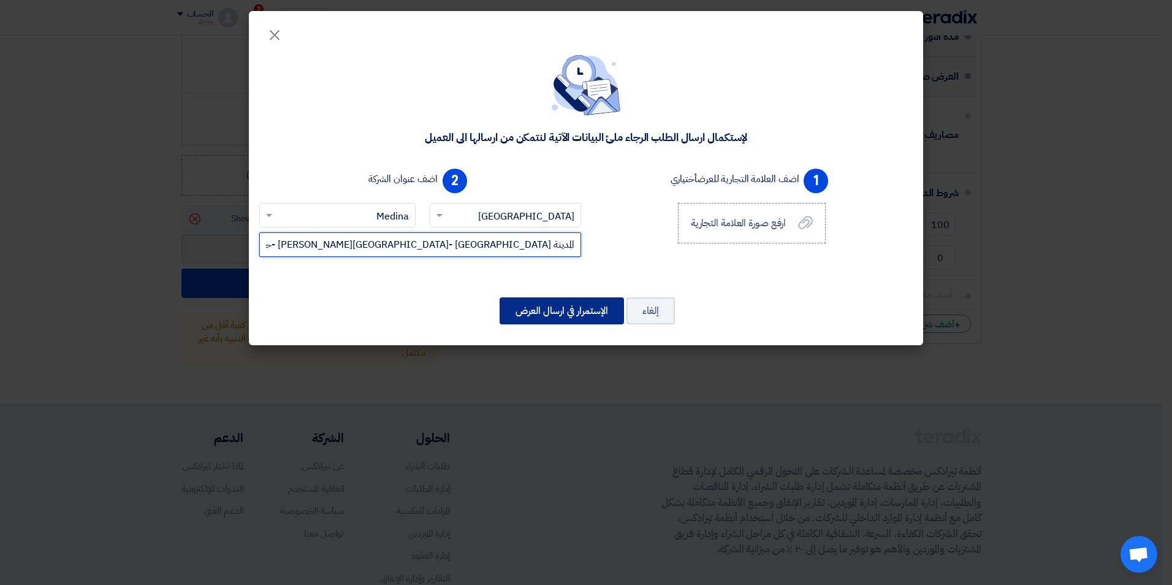
type input "المدينة [GEOGRAPHIC_DATA] -[GEOGRAPHIC_DATA][PERSON_NAME] -حي [GEOGRAPHIC_DATA]…"
click at [599, 304] on button "الإستمرار في ارسال العرض" at bounding box center [562, 310] width 124 height 27
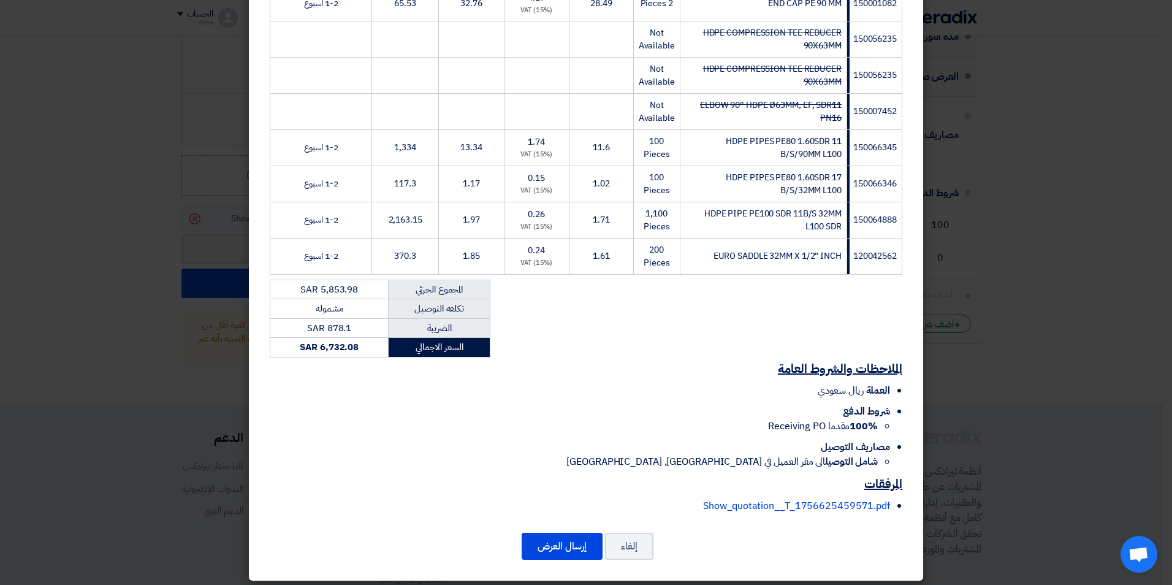
scroll to position [289, 0]
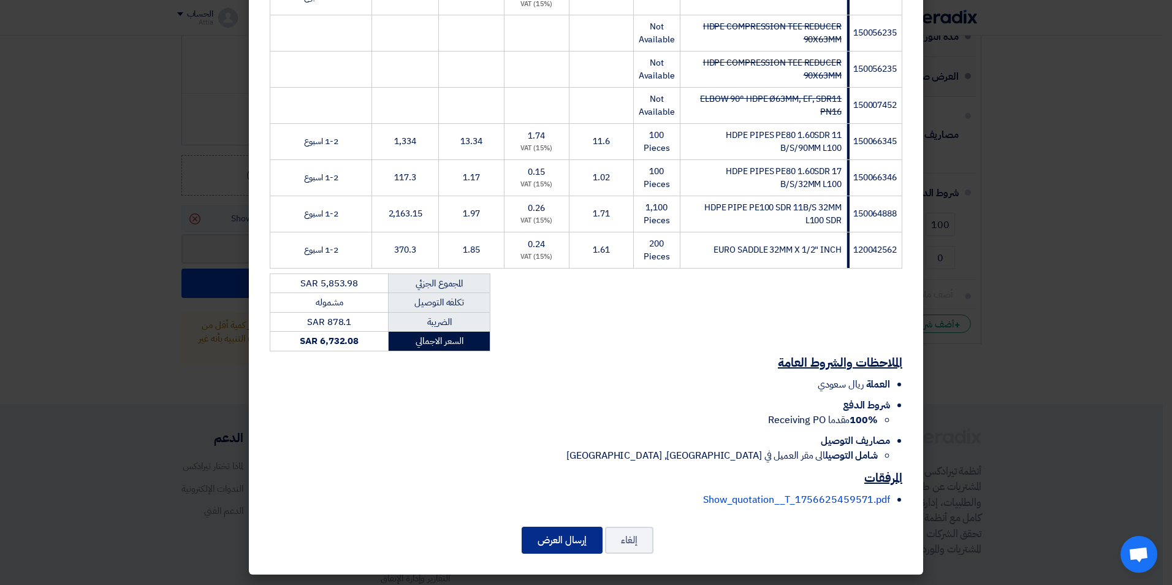
click at [595, 544] on button "إرسال العرض" at bounding box center [562, 540] width 81 height 27
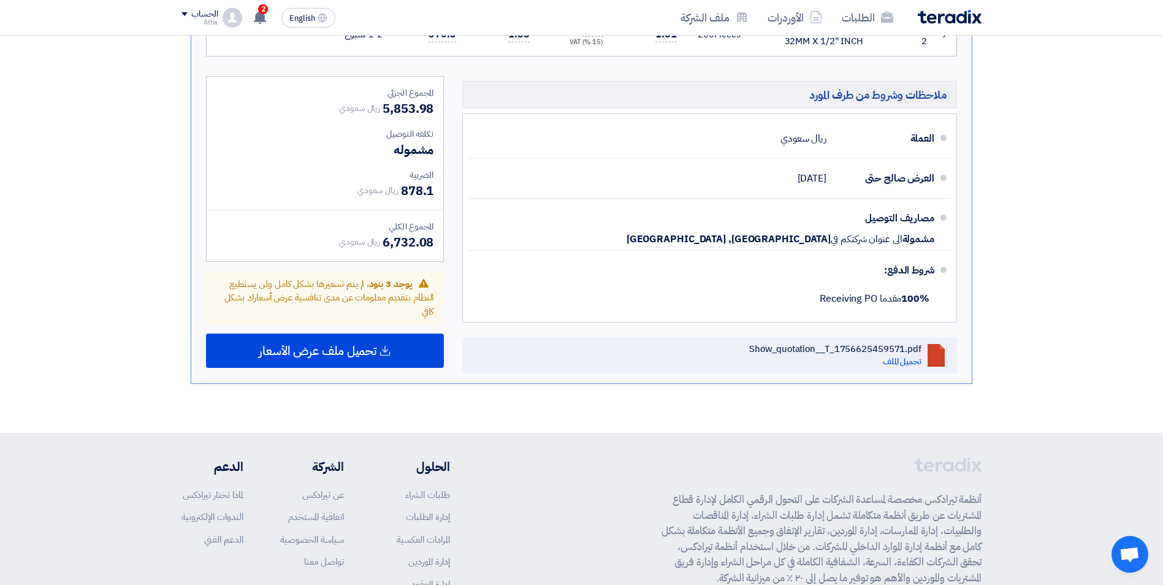
scroll to position [1027, 0]
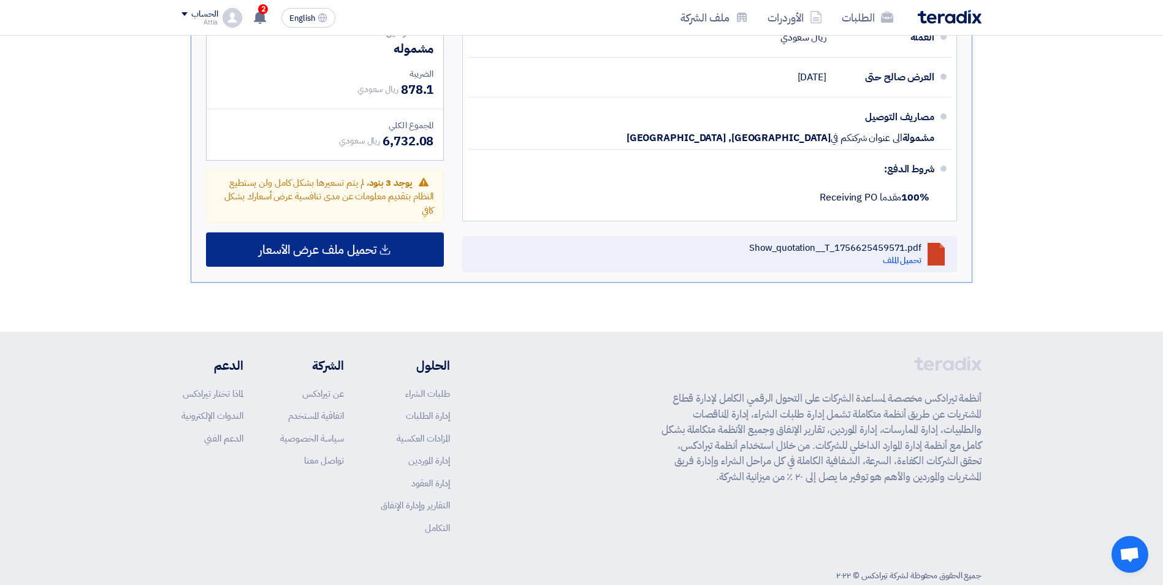
click at [386, 232] on div "تحميل ملف عرض الأسعار" at bounding box center [325, 249] width 238 height 34
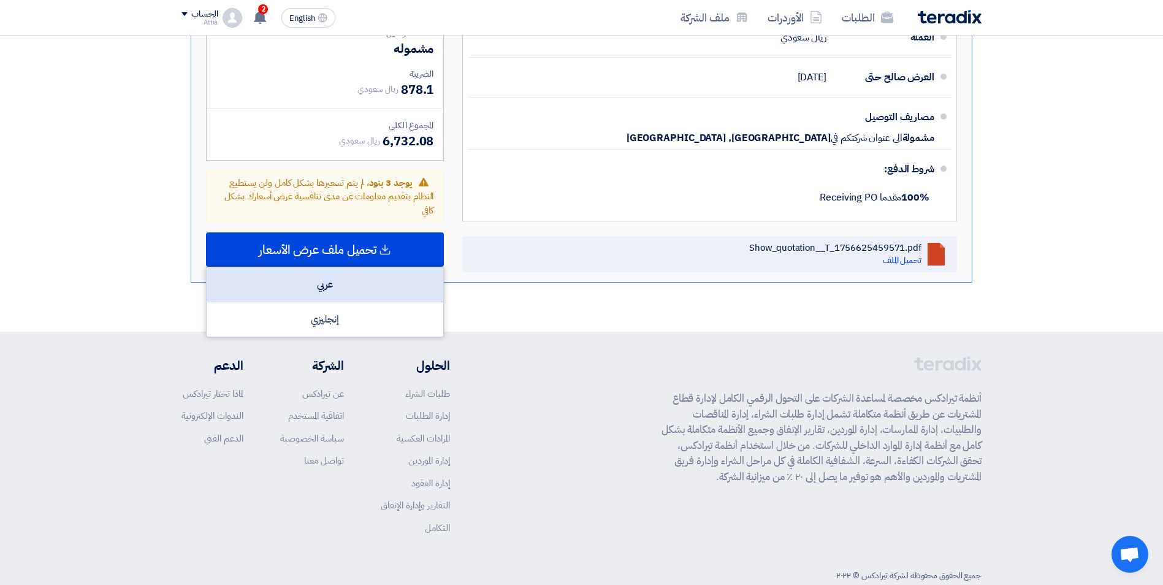
click at [338, 272] on div "عربي" at bounding box center [325, 284] width 237 height 35
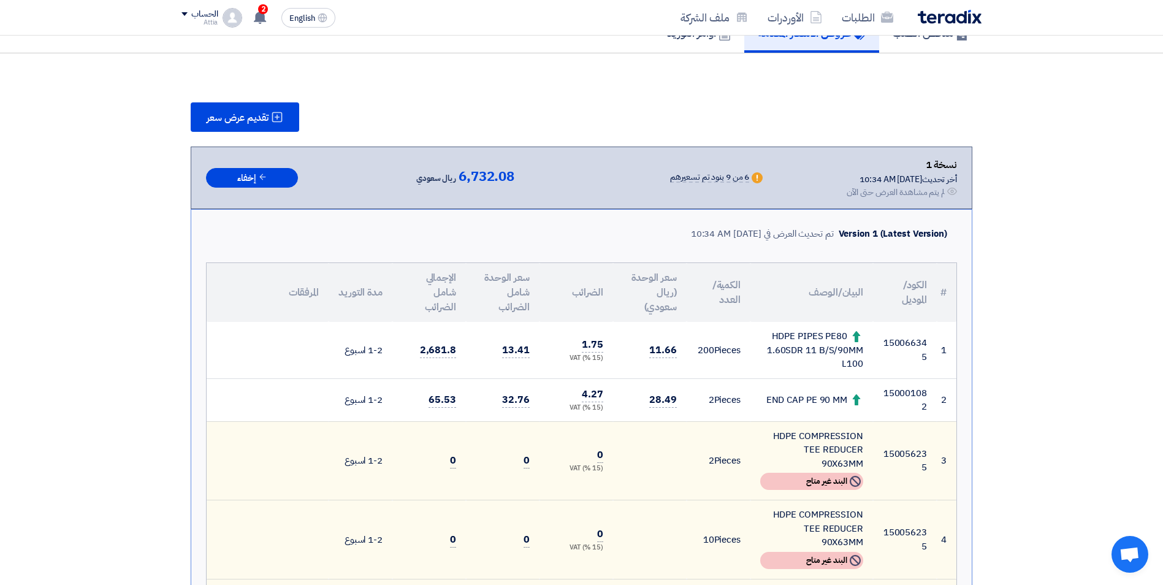
scroll to position [107, 0]
